Goal: Task Accomplishment & Management: Use online tool/utility

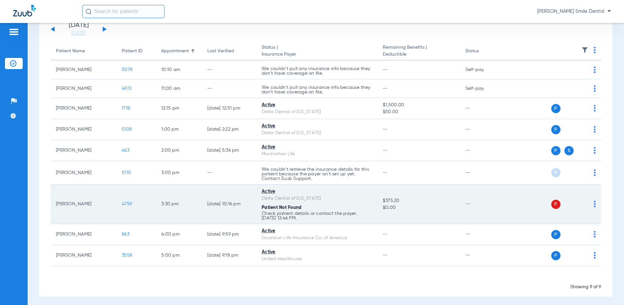
scroll to position [52, 0]
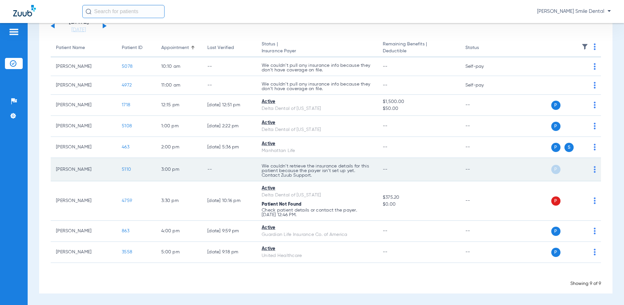
click at [128, 169] on span "5110" at bounding box center [126, 169] width 9 height 5
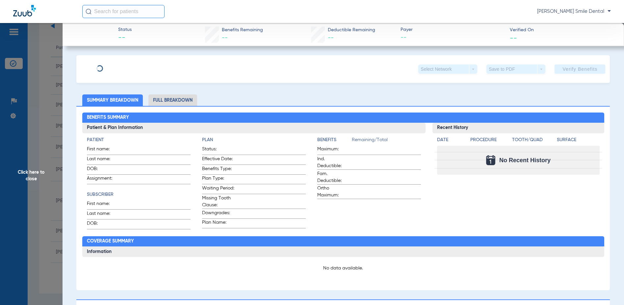
type input "[PERSON_NAME]"
type input "[DATE]"
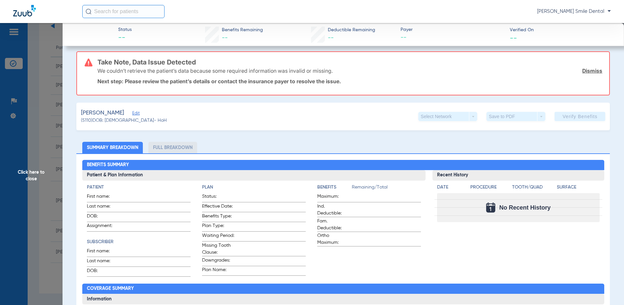
scroll to position [66, 0]
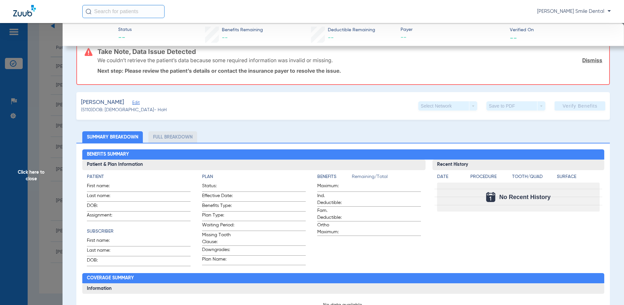
click at [136, 100] on span "Edit" at bounding box center [135, 103] width 6 height 6
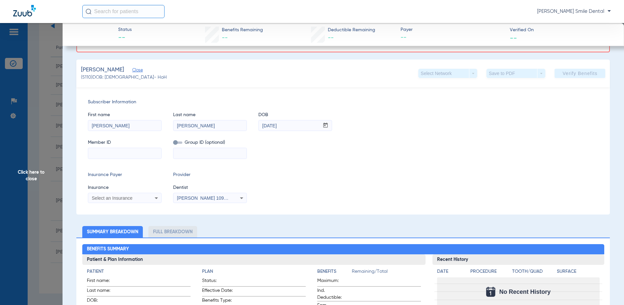
scroll to position [99, 0]
click at [153, 197] on icon at bounding box center [156, 198] width 8 height 8
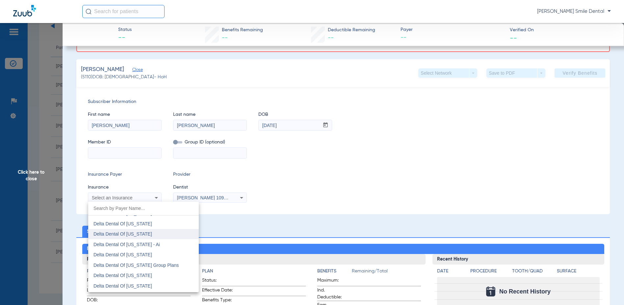
scroll to position [1349, 0]
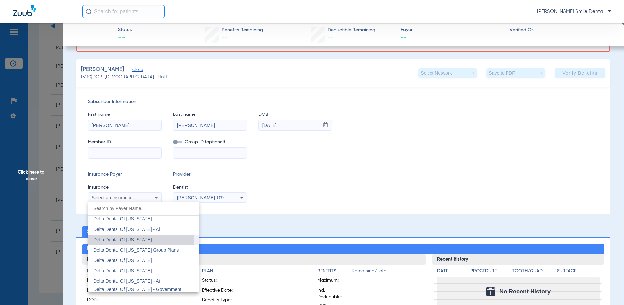
click at [136, 240] on span "Delta Dental Of [US_STATE]" at bounding box center [122, 239] width 59 height 5
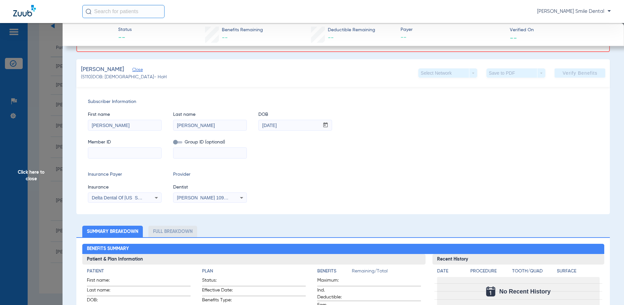
paste input "8018347382"
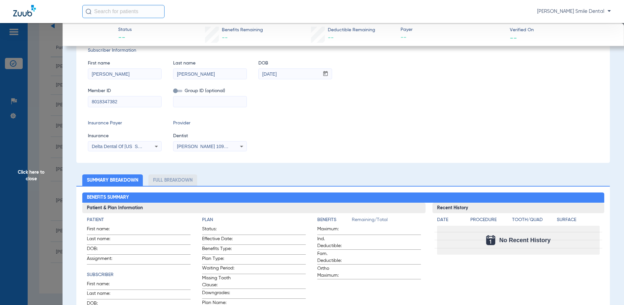
scroll to position [47, 0]
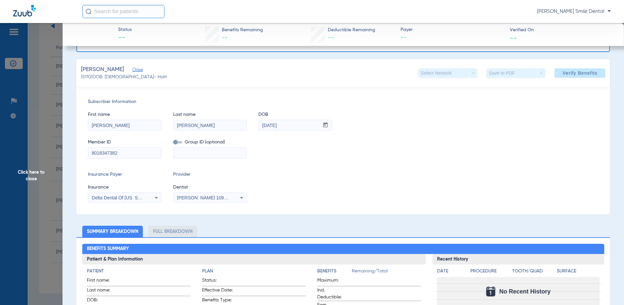
type input "8018347382"
click at [198, 197] on span "[PERSON_NAME] 1093759672" at bounding box center [209, 197] width 65 height 5
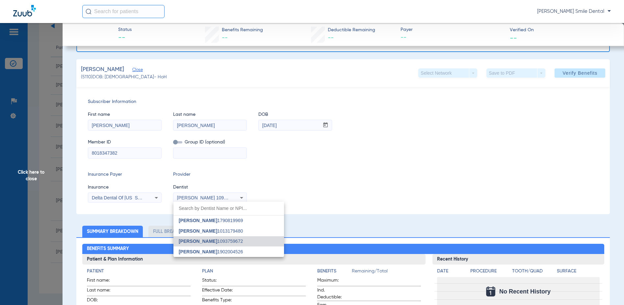
drag, startPoint x: 212, startPoint y: 252, endPoint x: 217, endPoint y: 264, distance: 12.7
click at [212, 252] on span "[PERSON_NAME]" at bounding box center [198, 251] width 39 height 5
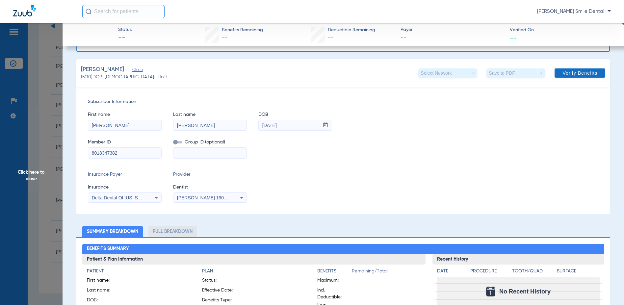
click at [569, 75] on span "Verify Benefits" at bounding box center [579, 72] width 35 height 5
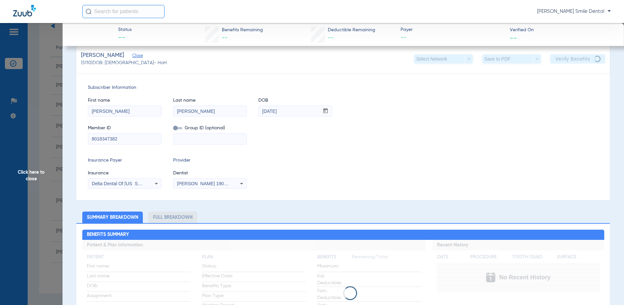
scroll to position [0, 0]
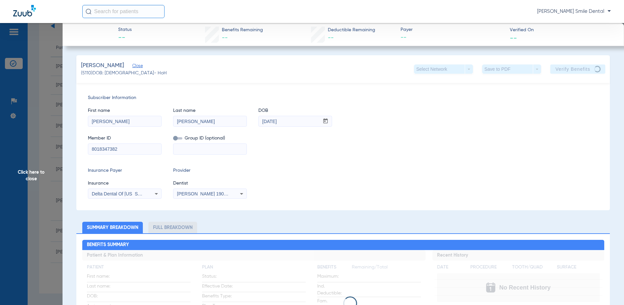
click at [397, 171] on div "Insurance Payer Insurance Delta Dental Of [US_STATE] Provider Dentist [PERSON_N…" at bounding box center [343, 183] width 510 height 32
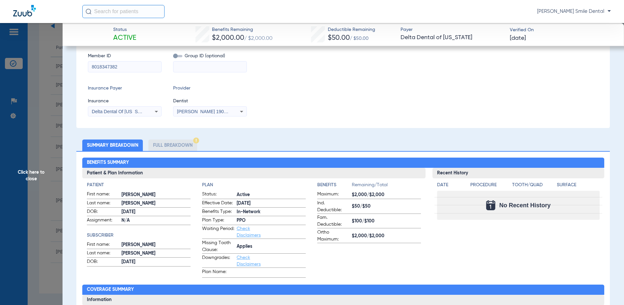
scroll to position [132, 0]
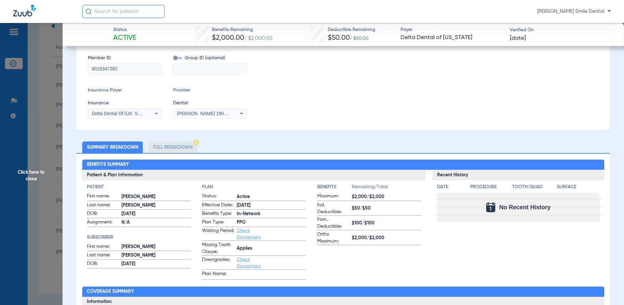
click at [175, 147] on li "Full Breakdown" at bounding box center [172, 148] width 49 height 12
click at [166, 148] on li "Full Breakdown" at bounding box center [172, 148] width 49 height 12
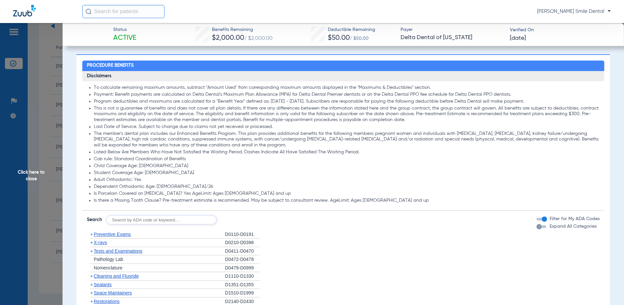
scroll to position [494, 0]
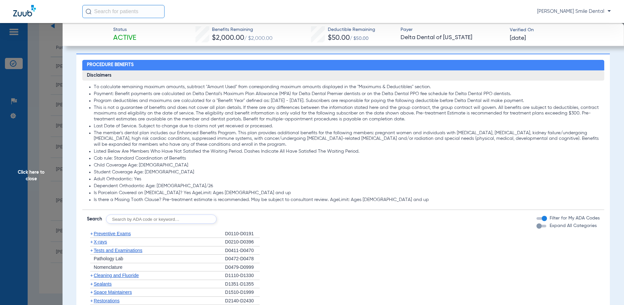
click at [536, 228] on div "button" at bounding box center [538, 225] width 5 height 5
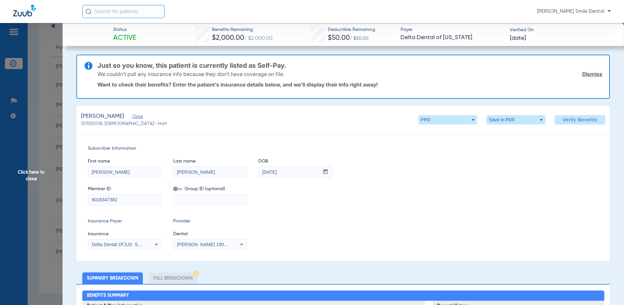
scroll to position [0, 0]
